Goal: Task Accomplishment & Management: Manage account settings

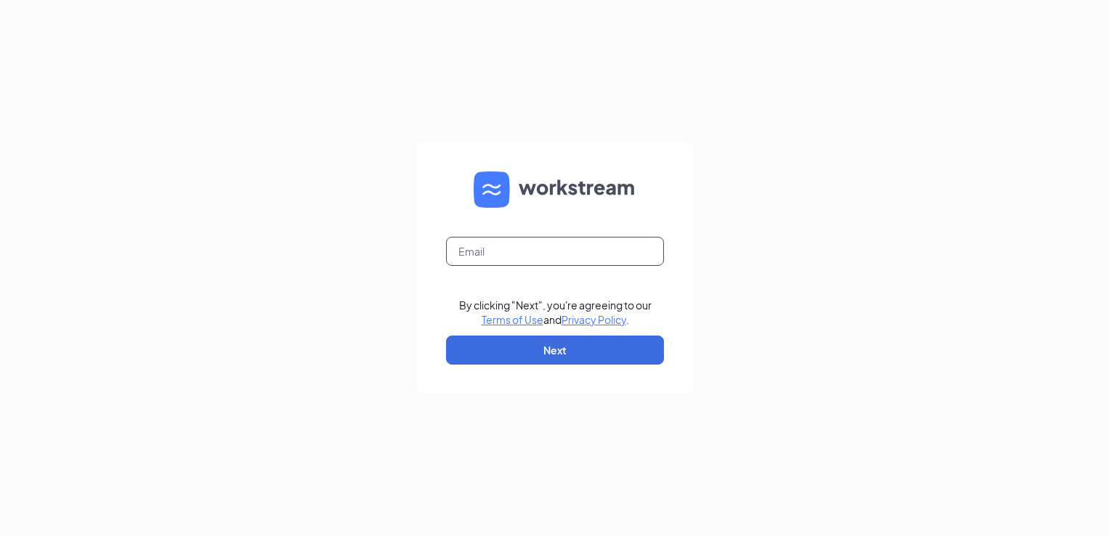
click at [519, 249] on input "text" at bounding box center [555, 251] width 218 height 29
type input "joshcoker@calldixie.com"
click at [523, 351] on button "Next" at bounding box center [555, 350] width 218 height 29
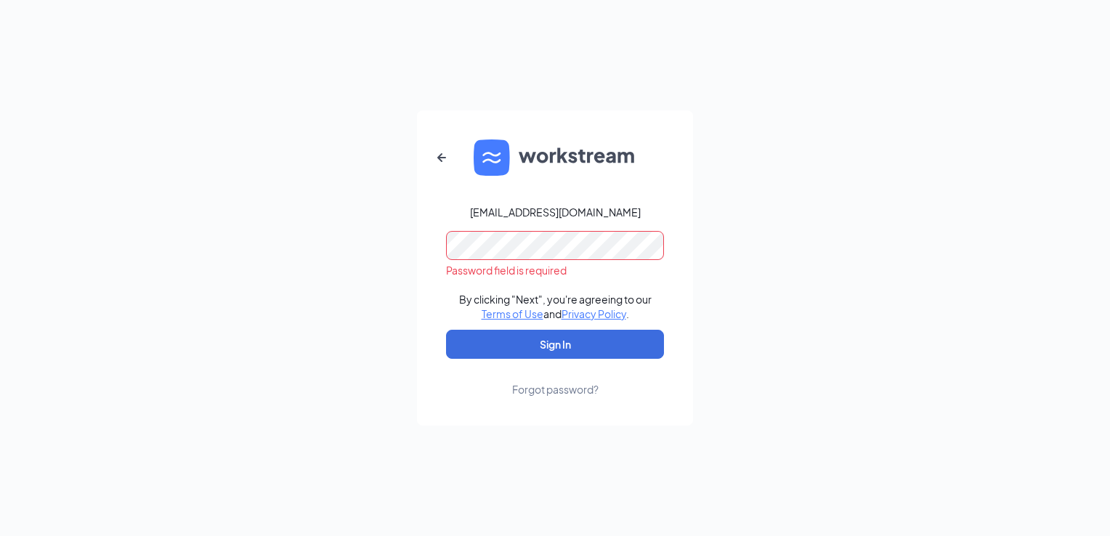
click at [556, 394] on div "Forgot password?" at bounding box center [555, 389] width 86 height 15
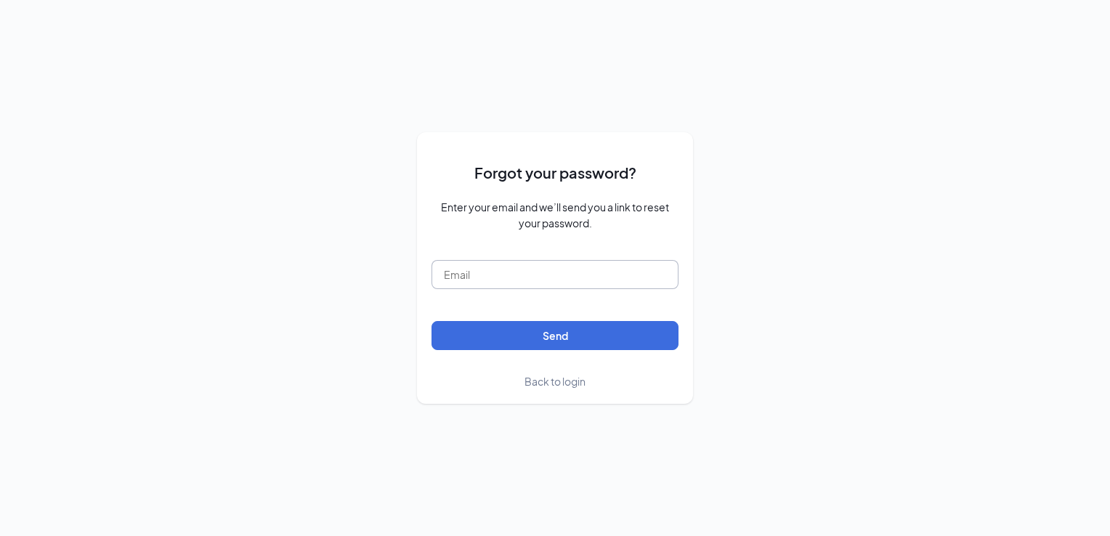
click at [510, 269] on input "text" at bounding box center [554, 274] width 247 height 29
type input "joshcoker@calldixie.com"
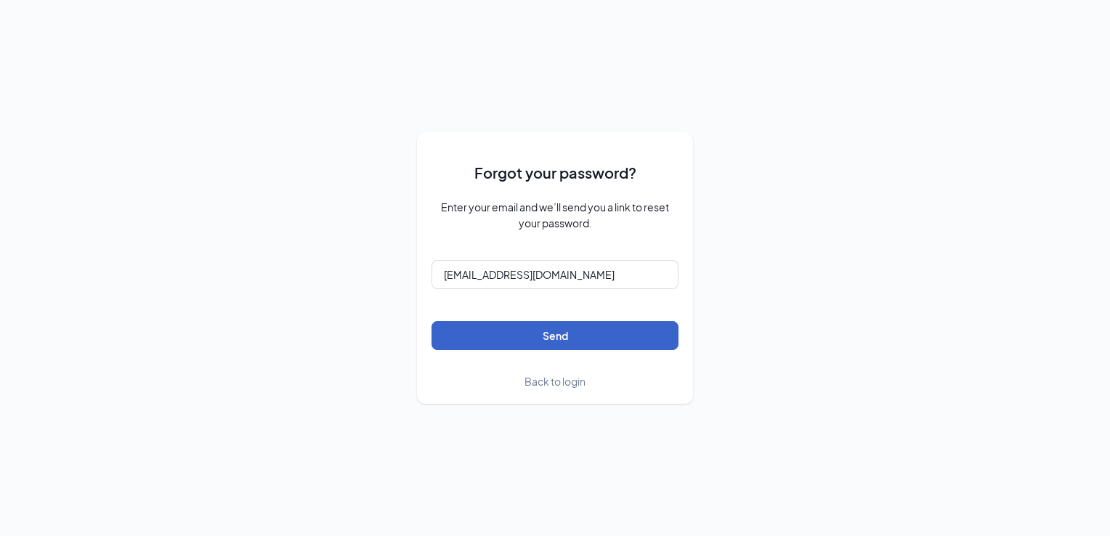
click at [527, 341] on button "Send" at bounding box center [554, 335] width 247 height 29
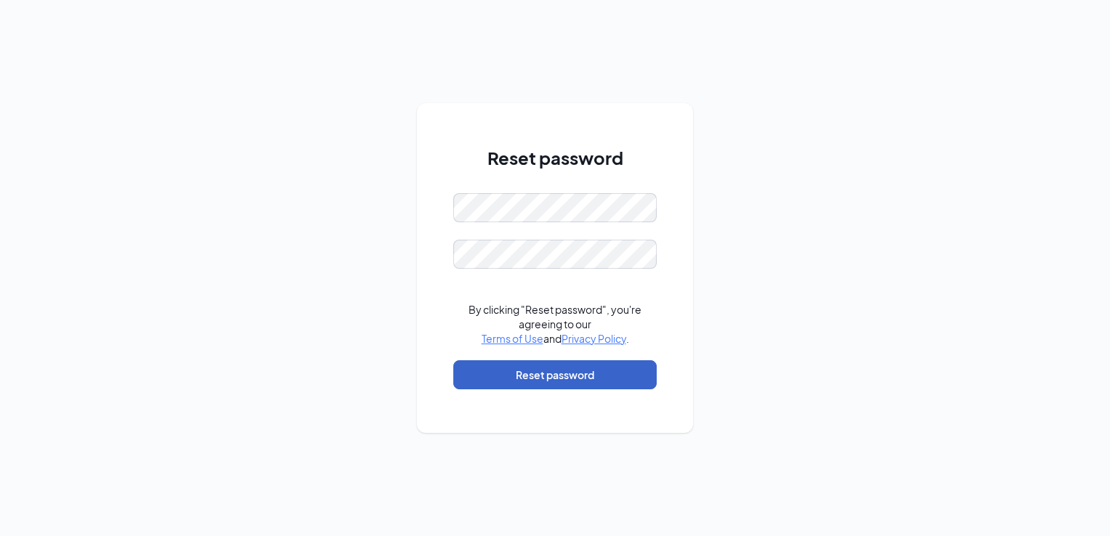
click at [530, 378] on button "Reset password" at bounding box center [554, 374] width 203 height 29
click at [300, 281] on div "Reset password Please input the password By clicking "Reset password", you're a…" at bounding box center [555, 268] width 1110 height 536
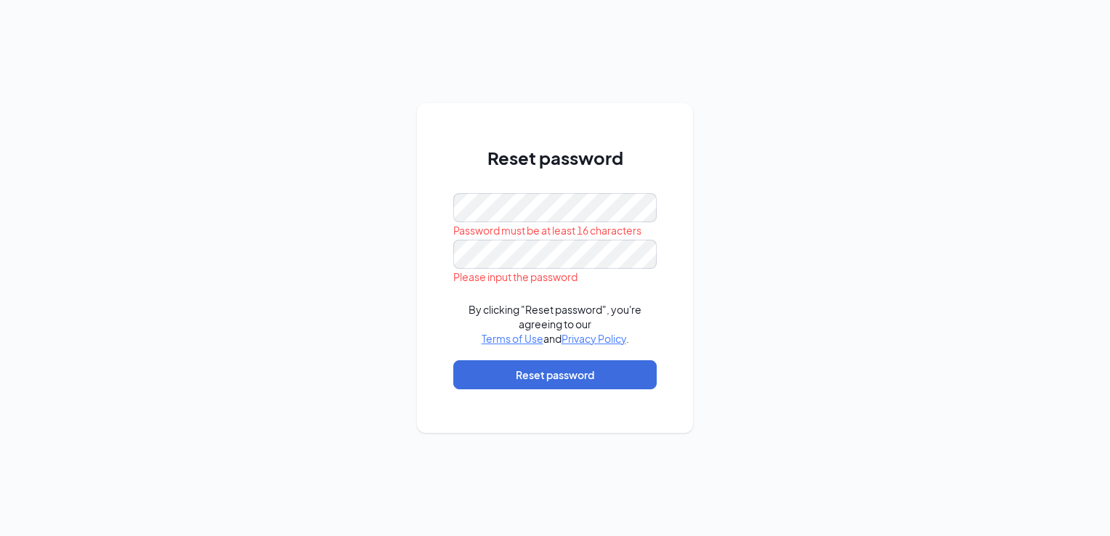
click at [452, 260] on div "Reset password Password must be at least 16 characters Please input the passwor…" at bounding box center [555, 267] width 276 height 329
click at [554, 390] on form "By clicking "Reset password", you're agreeing to our Terms of Use and Privacy P…" at bounding box center [554, 298] width 203 height 210
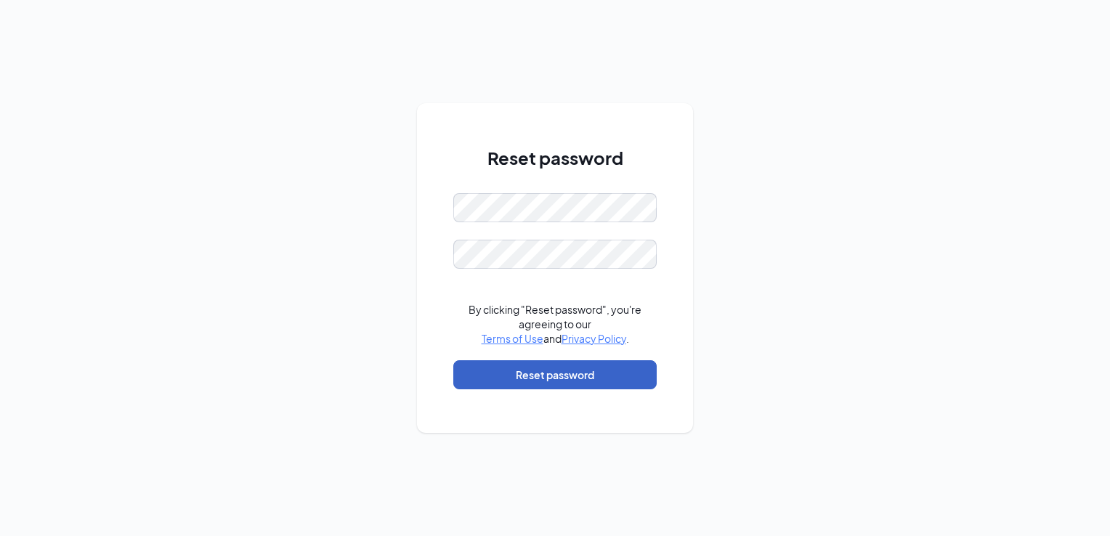
click at [582, 365] on button "Reset password" at bounding box center [554, 374] width 203 height 29
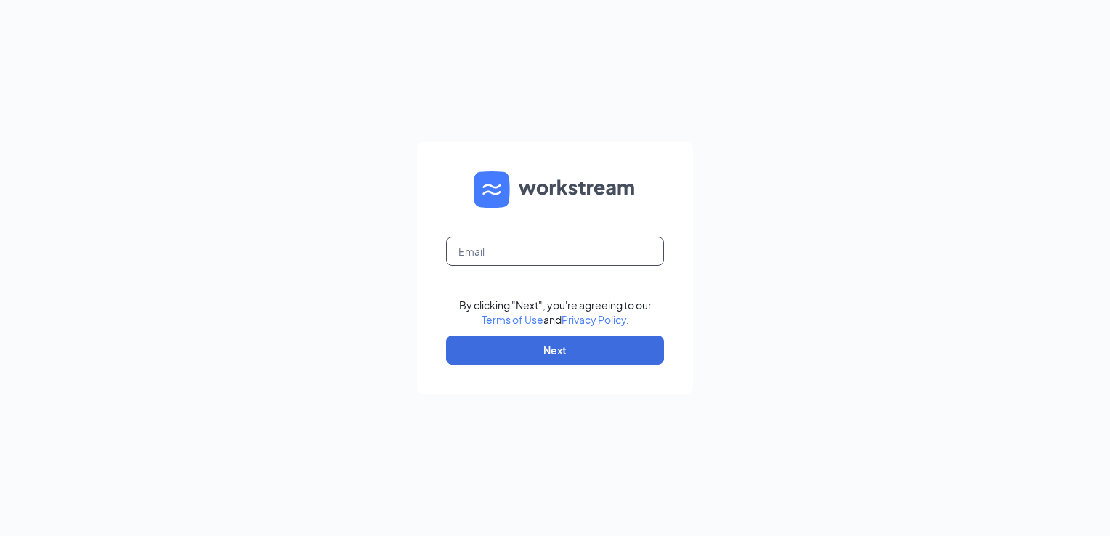
click at [571, 261] on input "text" at bounding box center [555, 251] width 218 height 29
type input "joshcoker@calldixie.com"
click at [552, 344] on button "Next" at bounding box center [555, 350] width 218 height 29
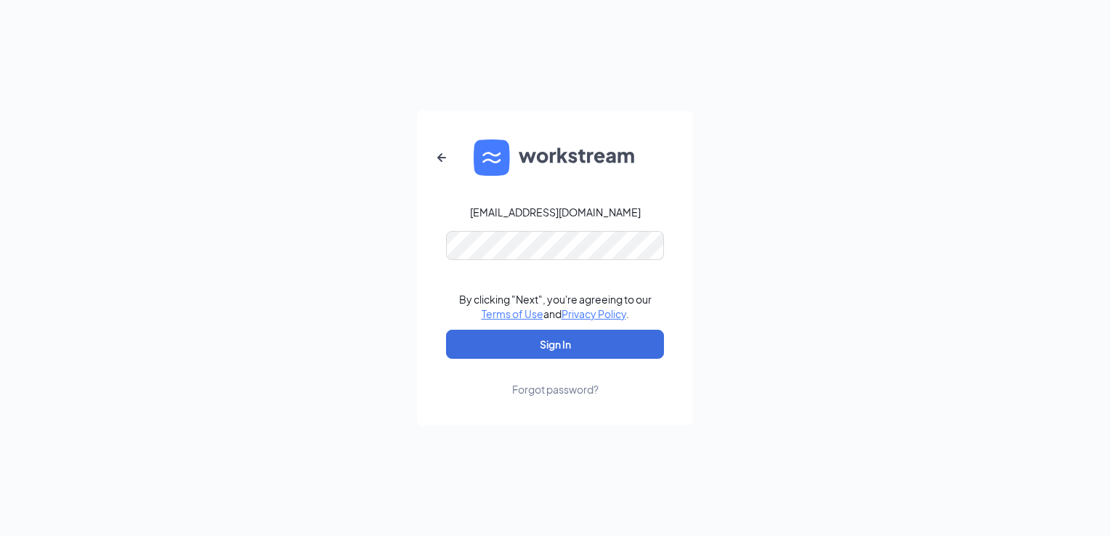
click at [544, 359] on link "Forgot password?" at bounding box center [555, 378] width 86 height 38
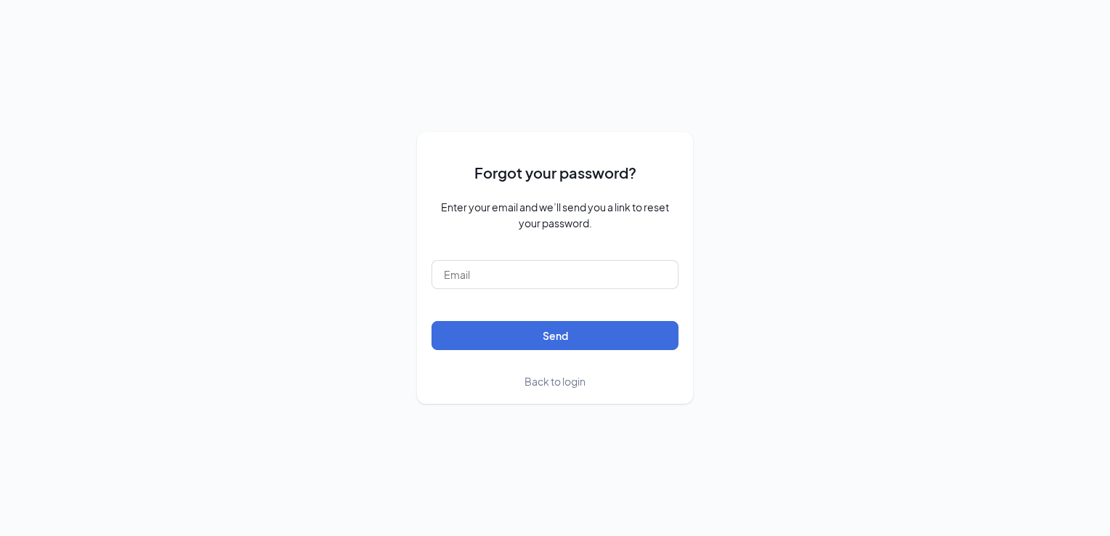
click at [535, 378] on span "Back to login" at bounding box center [554, 381] width 61 height 13
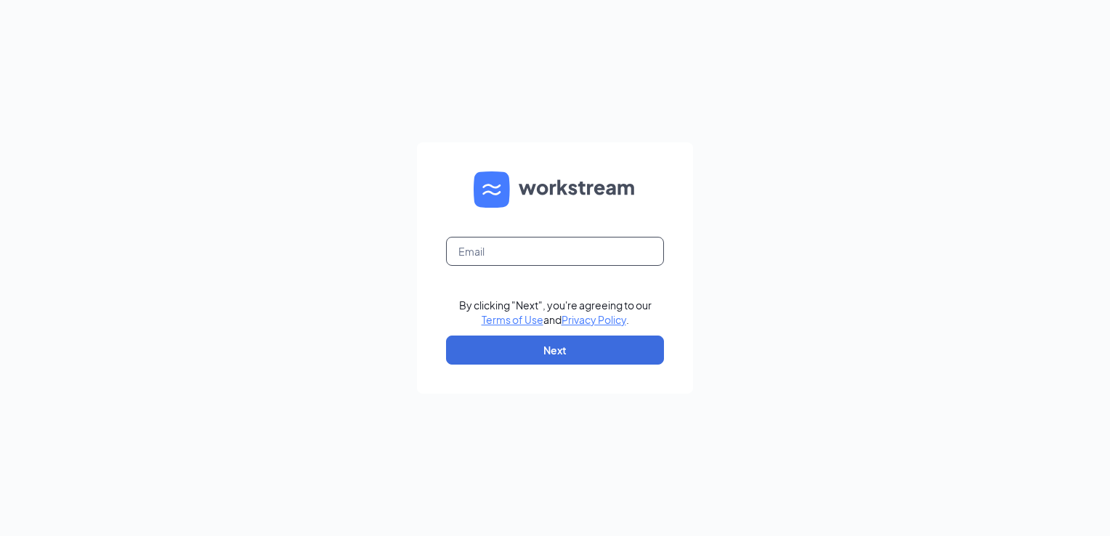
click at [532, 251] on input "text" at bounding box center [555, 251] width 218 height 29
type input "joshcoker@calldixie.com"
click at [527, 339] on button "Next" at bounding box center [555, 350] width 218 height 29
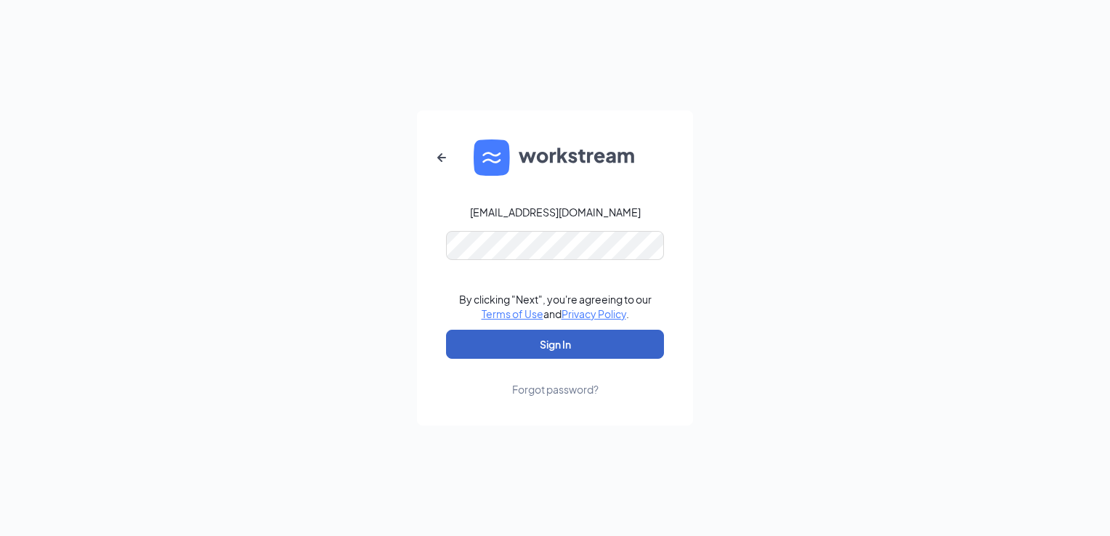
click at [529, 344] on button "Sign In" at bounding box center [555, 344] width 218 height 29
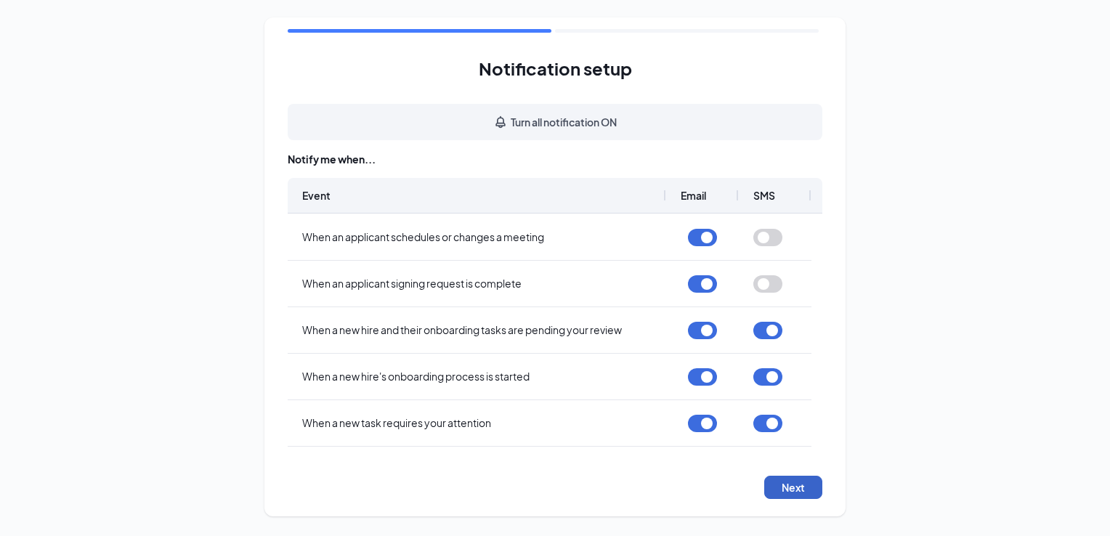
click at [787, 484] on button "Next" at bounding box center [793, 487] width 58 height 23
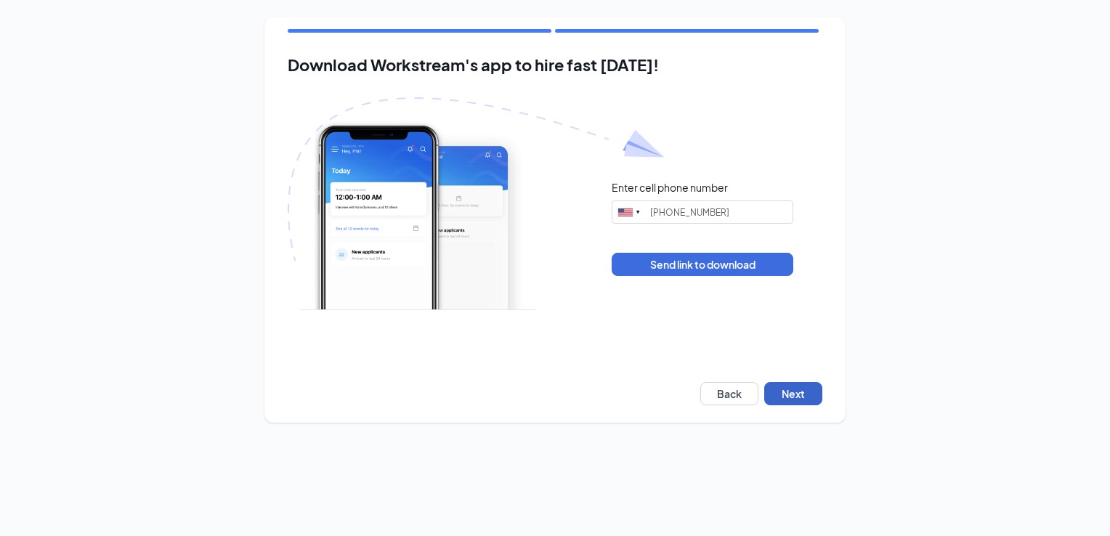
click at [793, 386] on button "Next" at bounding box center [793, 393] width 58 height 23
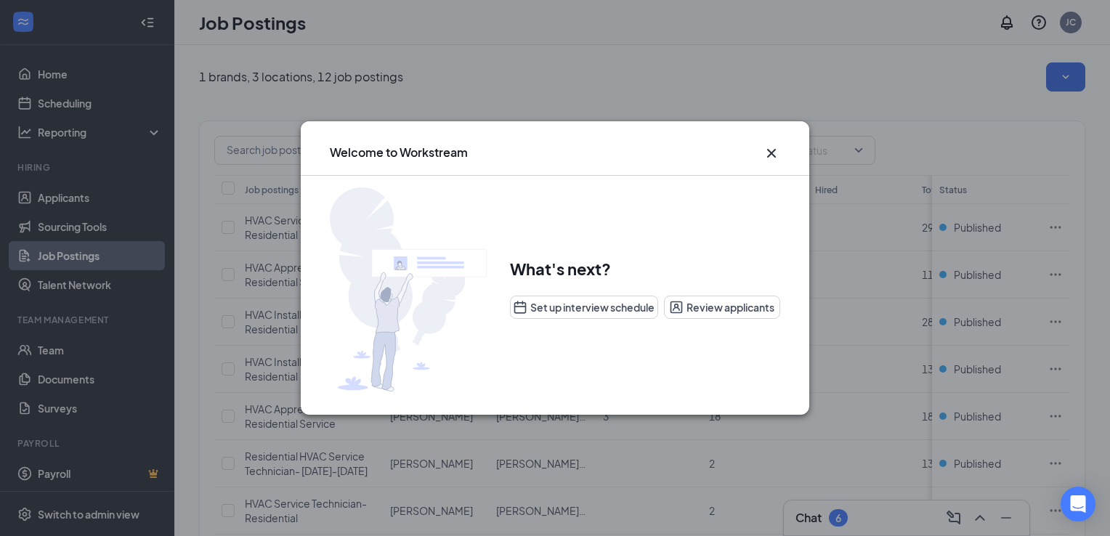
click at [768, 151] on icon "Cross" at bounding box center [771, 153] width 9 height 9
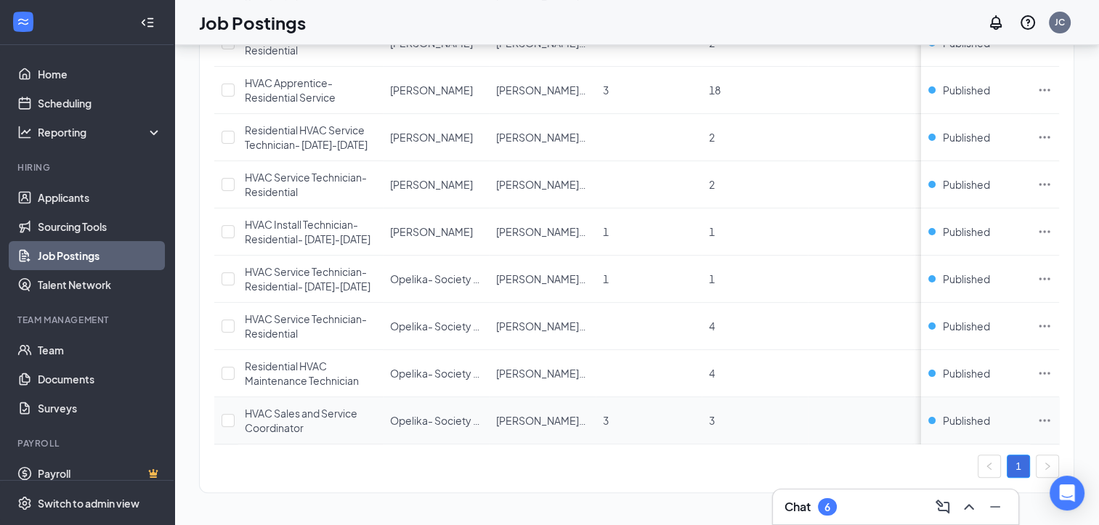
click at [303, 435] on div "HVAC Sales and Service Coordinator" at bounding box center [310, 420] width 131 height 29
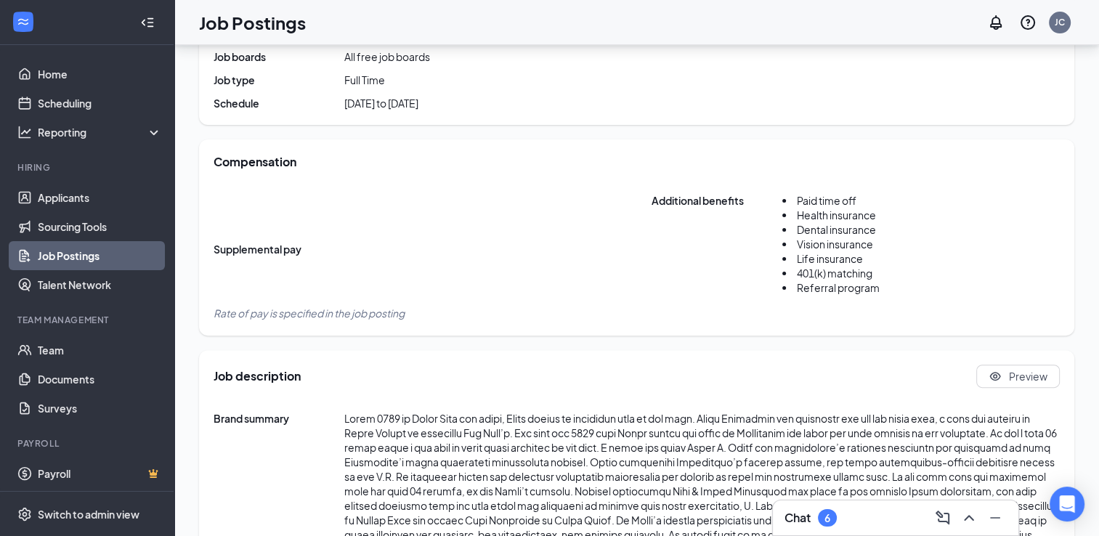
scroll to position [328, 0]
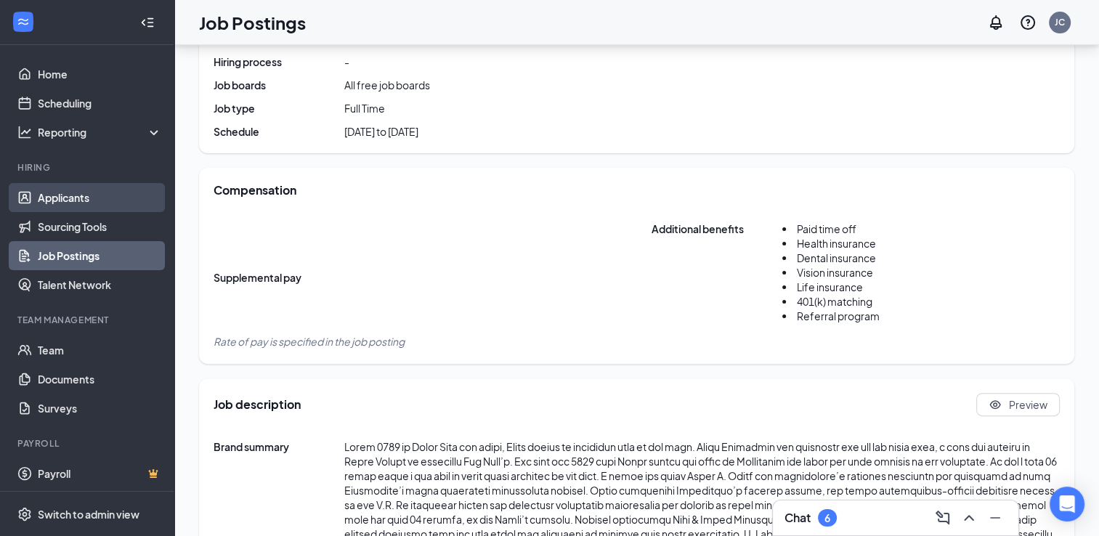
click at [110, 210] on link "Applicants" at bounding box center [100, 197] width 124 height 29
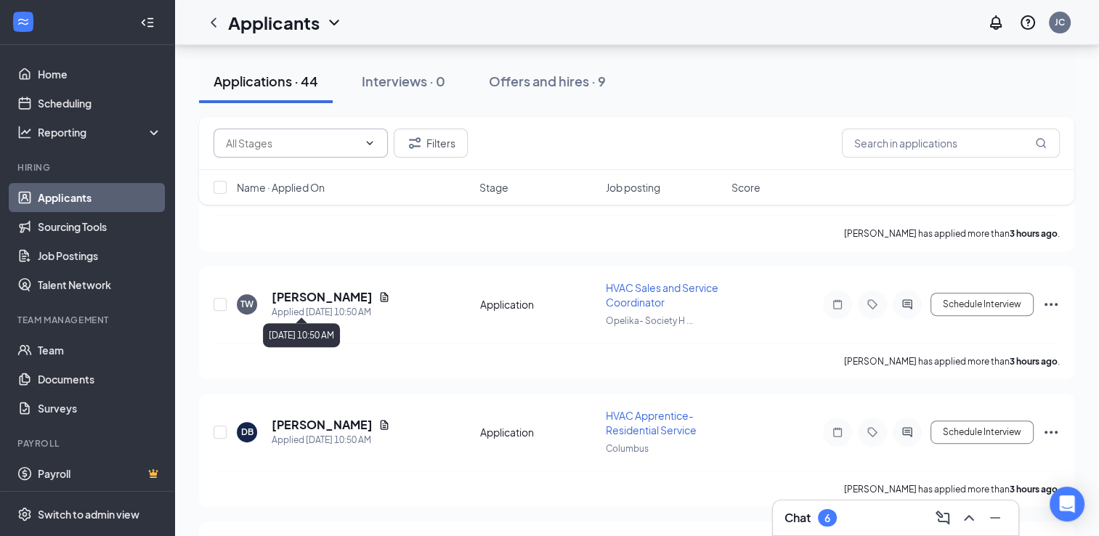
scroll to position [646, 0]
click at [365, 142] on icon "ChevronDown" at bounding box center [370, 143] width 12 height 12
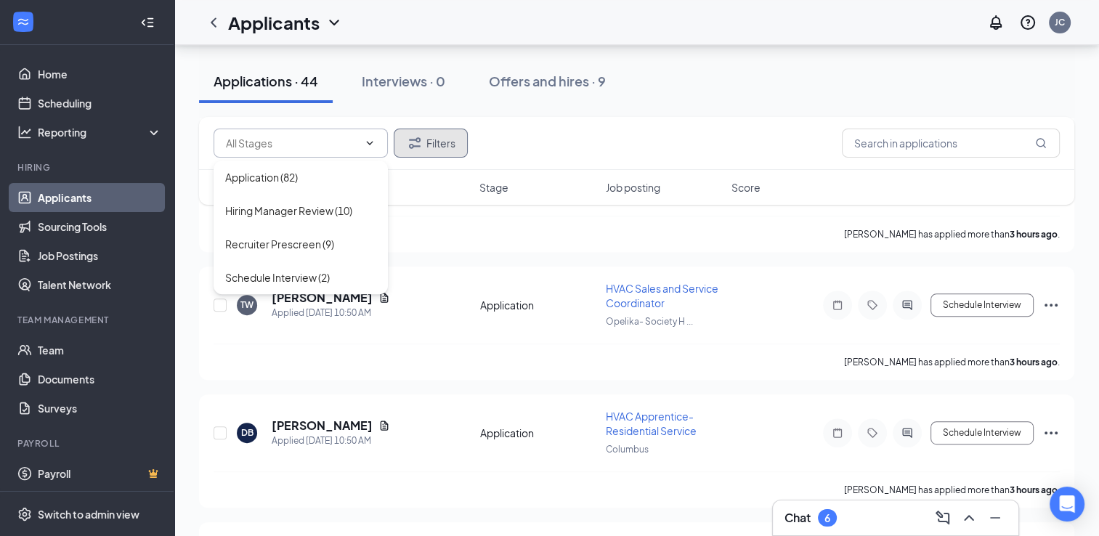
click at [440, 149] on button "Filters" at bounding box center [431, 143] width 74 height 29
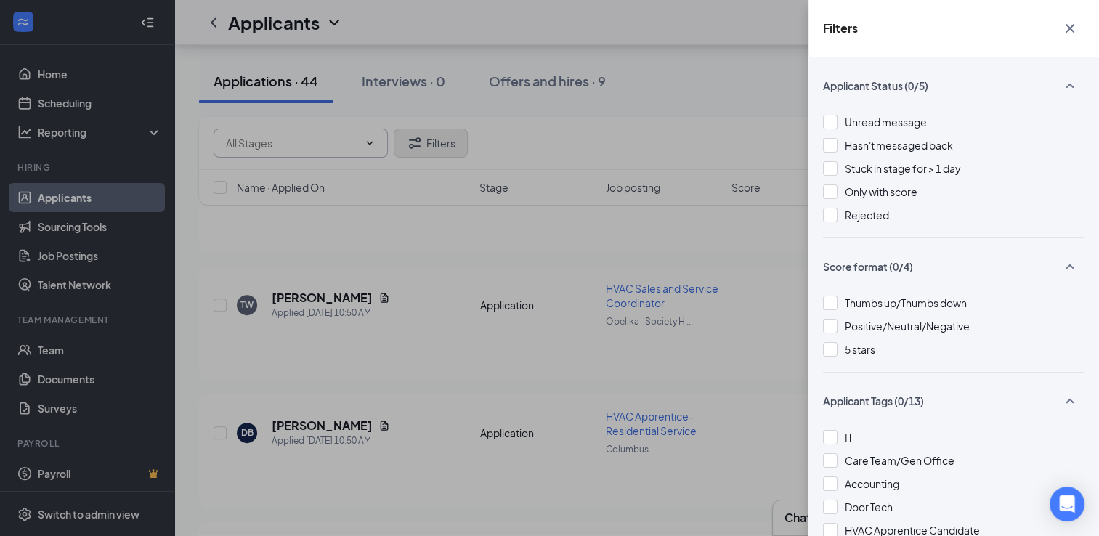
click at [440, 149] on div "Filters Applicant Status (0/5) Unread message Hasn't messaged back Stuck in sta…" at bounding box center [549, 268] width 1099 height 536
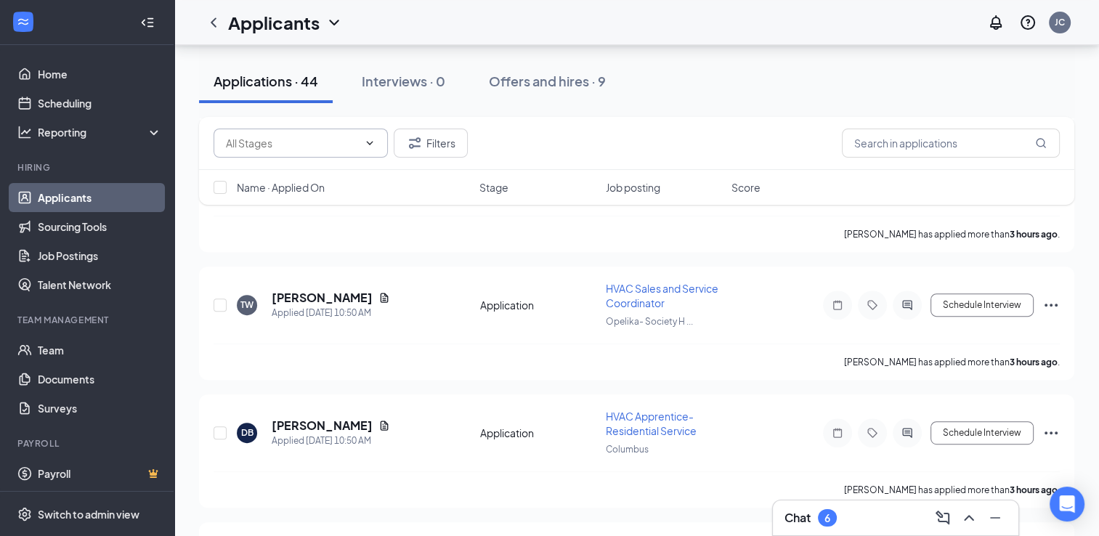
click at [652, 186] on span "Job posting" at bounding box center [633, 187] width 54 height 15
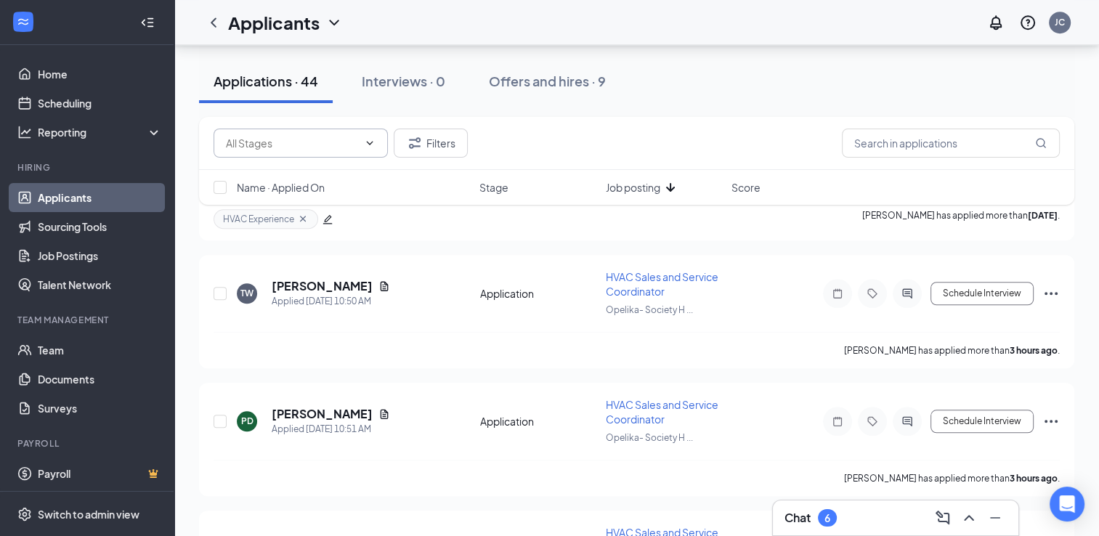
scroll to position [1211, 0]
click at [1052, 286] on icon "Ellipses" at bounding box center [1050, 294] width 17 height 17
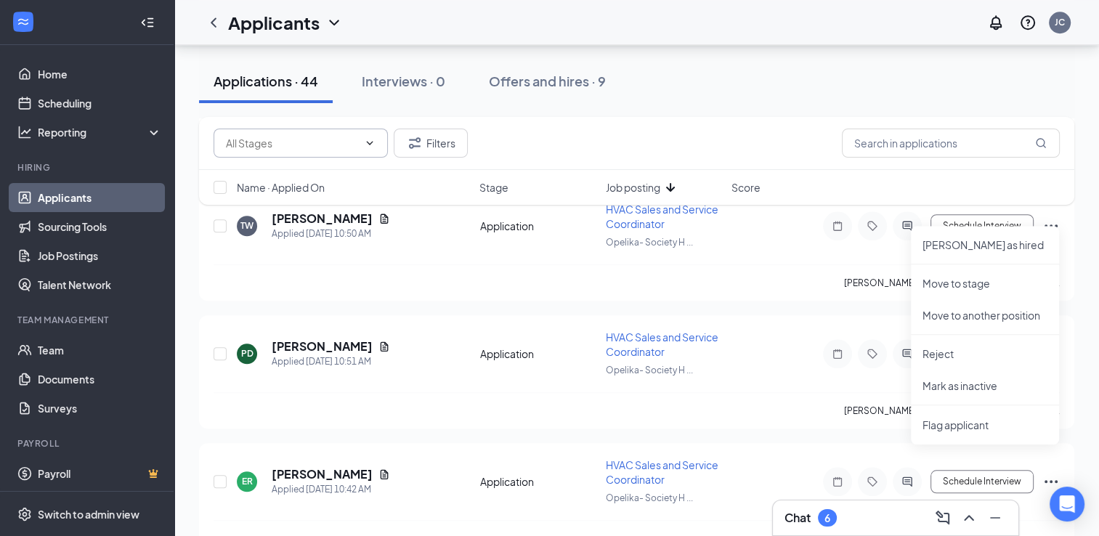
scroll to position [1281, 0]
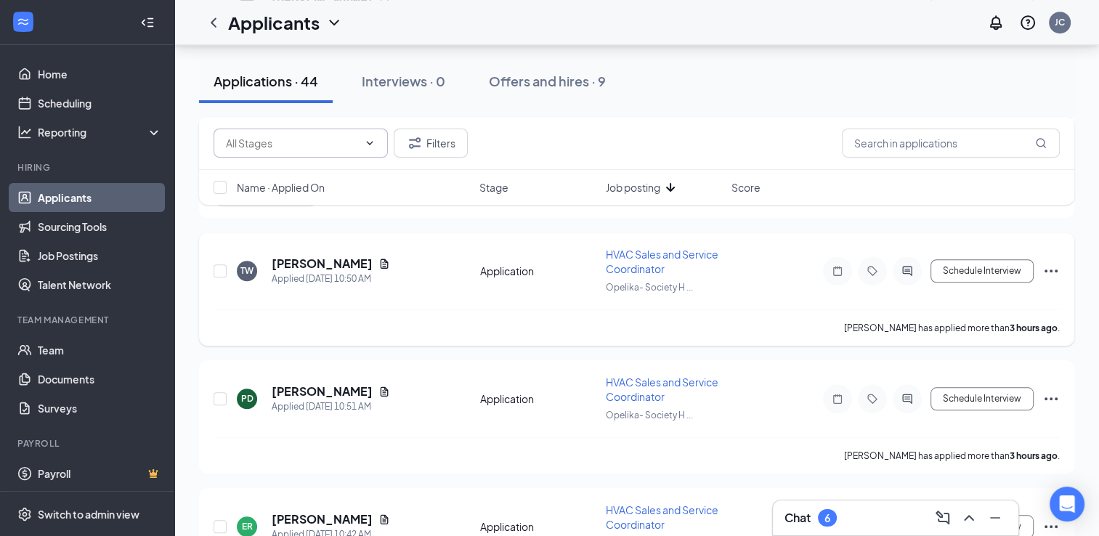
scroll to position [1268, 0]
